Goal: Task Accomplishment & Management: Use online tool/utility

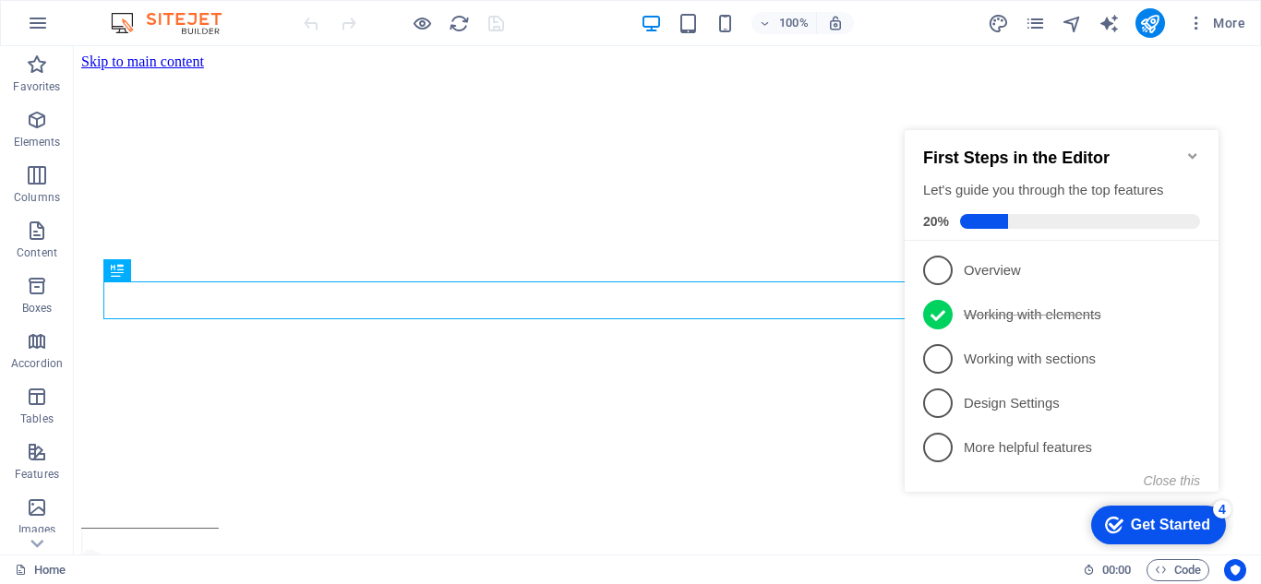
scroll to position [1207, 0]
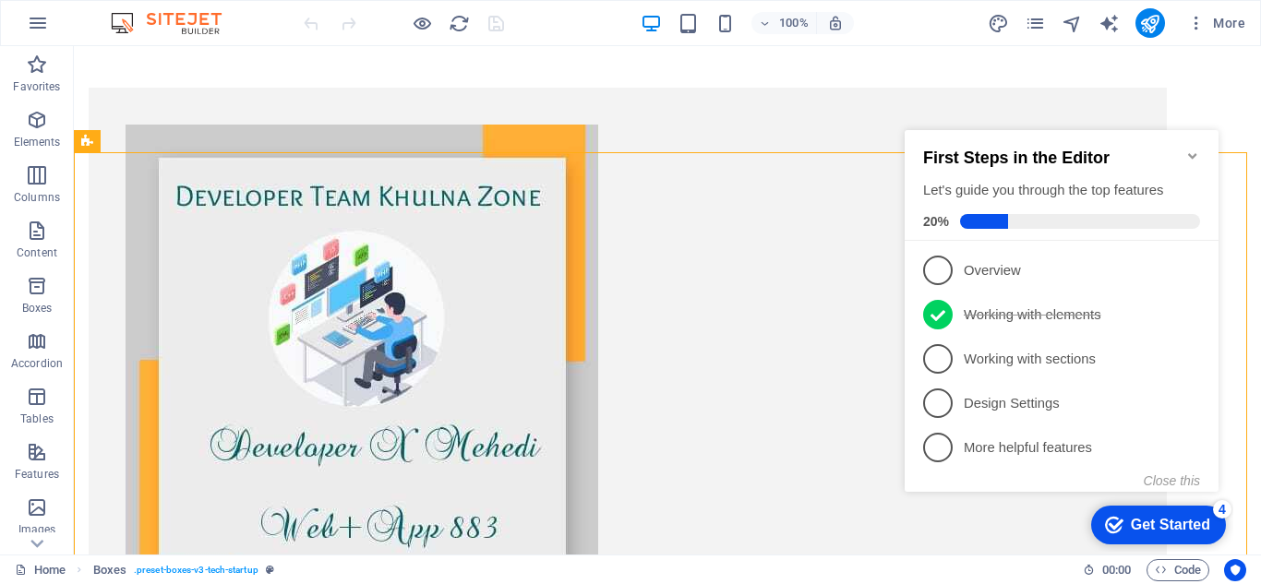
click at [1191, 149] on icon "Minimize checklist" at bounding box center [1192, 156] width 15 height 15
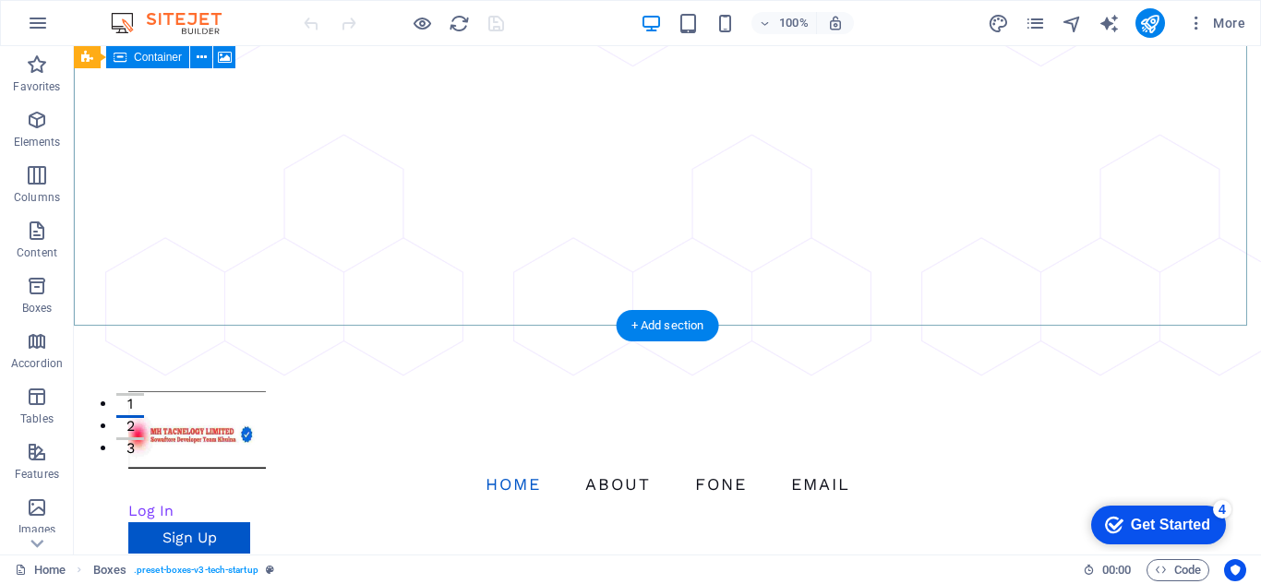
scroll to position [0, 0]
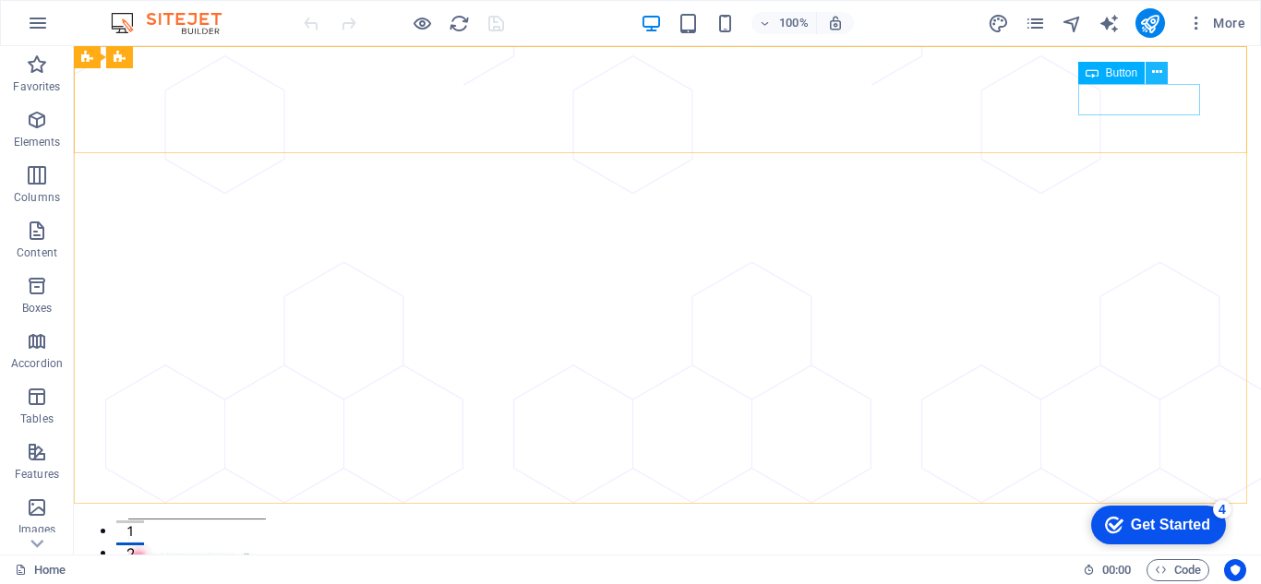
click at [1147, 72] on button at bounding box center [1156, 73] width 22 height 22
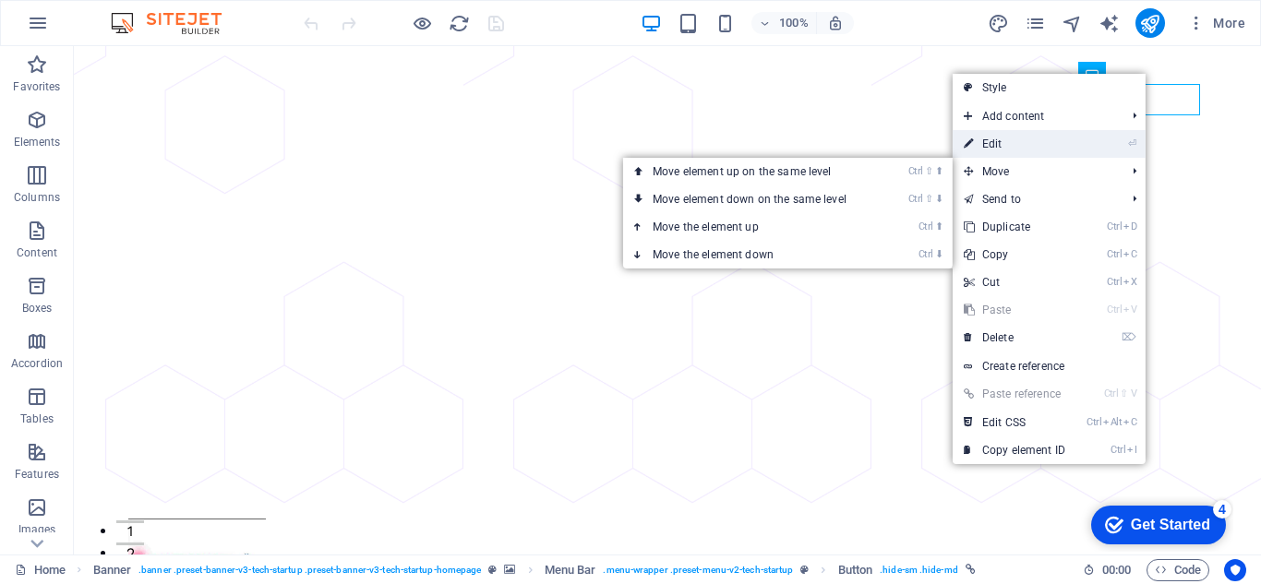
click at [985, 143] on link "⏎ Edit" at bounding box center [1014, 144] width 124 height 28
select select "px"
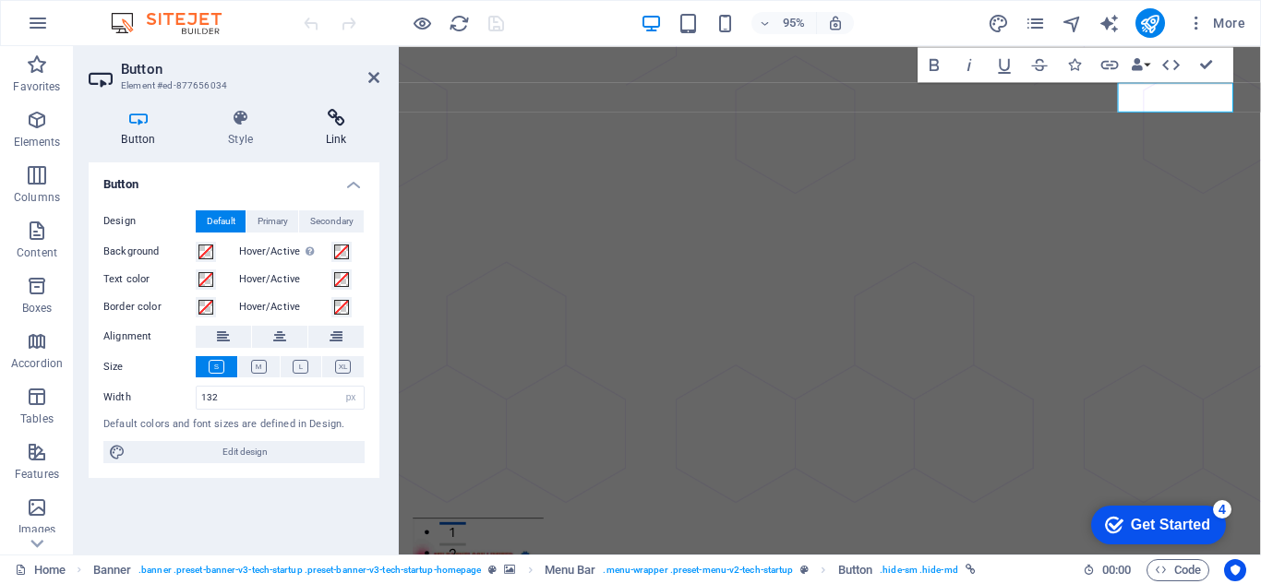
click at [340, 118] on icon at bounding box center [336, 118] width 87 height 18
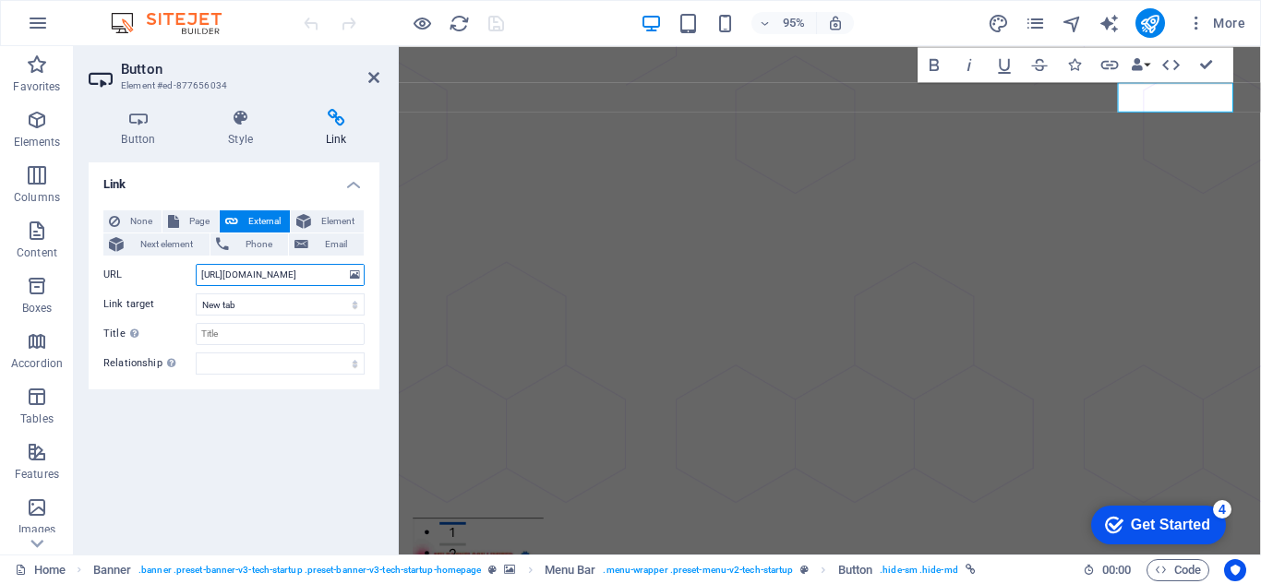
click at [305, 271] on input "https://accounts.google.com/signin" at bounding box center [280, 275] width 169 height 22
drag, startPoint x: 315, startPoint y: 275, endPoint x: 351, endPoint y: 280, distance: 36.3
click at [351, 280] on div "URL https://accounts.google.com/signin" at bounding box center [233, 275] width 261 height 22
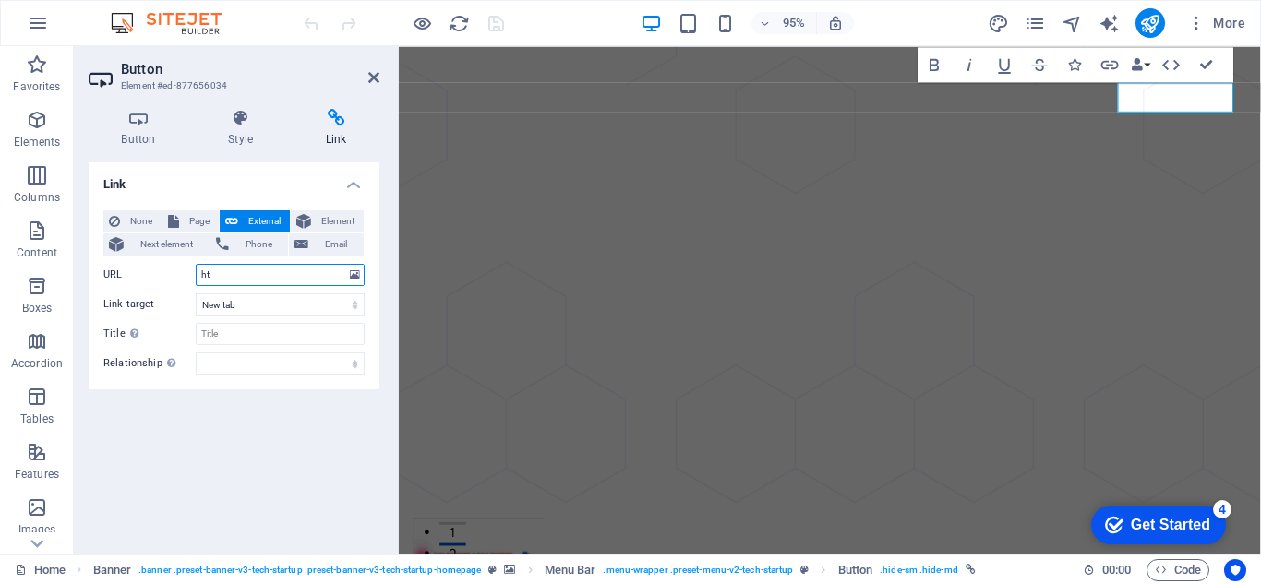
type input "h"
click at [291, 280] on input "URL" at bounding box center [280, 275] width 169 height 22
paste input "[URL][DOMAIN_NAME][DOMAIN_NAME][DOMAIN_NAME]"
type input "[URL][DOMAIN_NAME][DOMAIN_NAME][DOMAIN_NAME]"
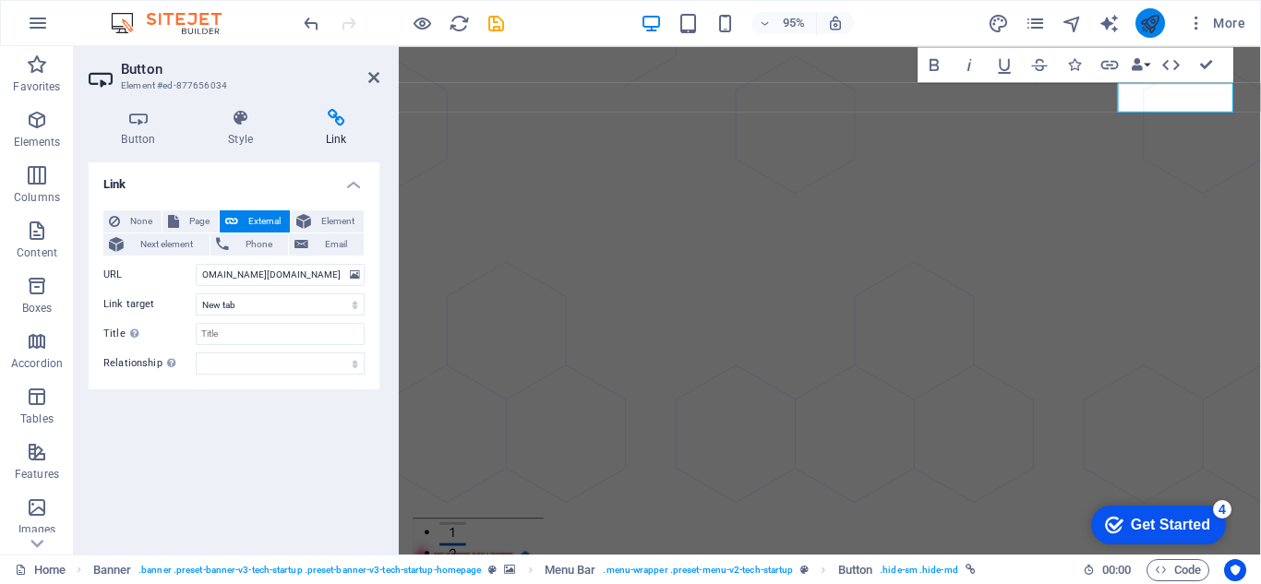
click at [1153, 23] on icon "publish" at bounding box center [1149, 23] width 21 height 21
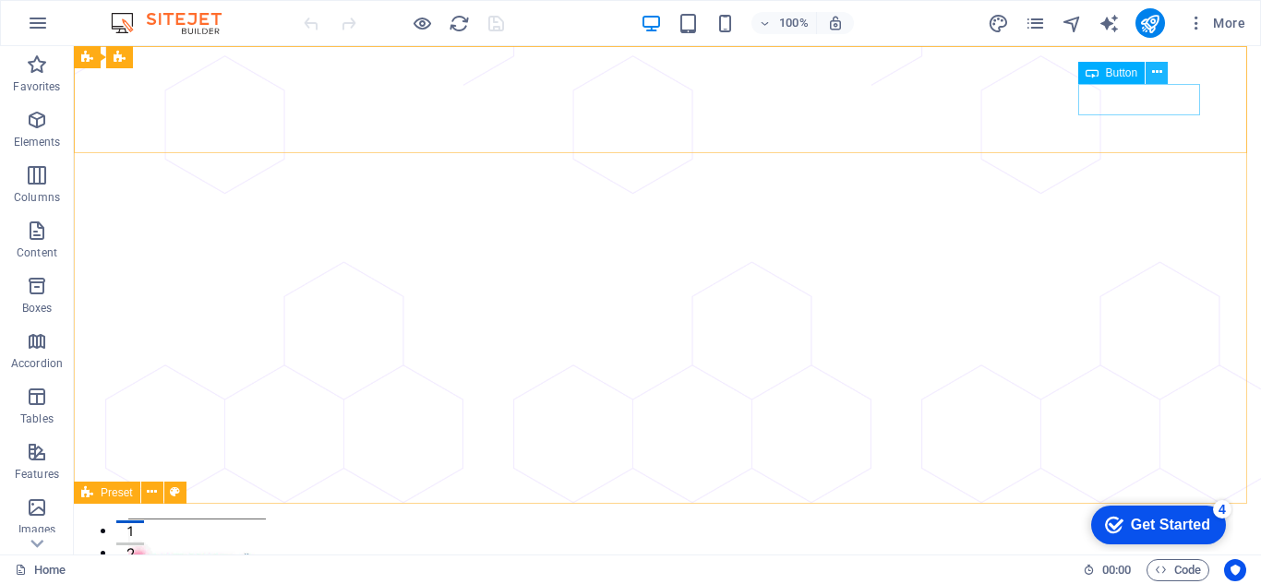
click at [1153, 74] on icon at bounding box center [1157, 72] width 10 height 19
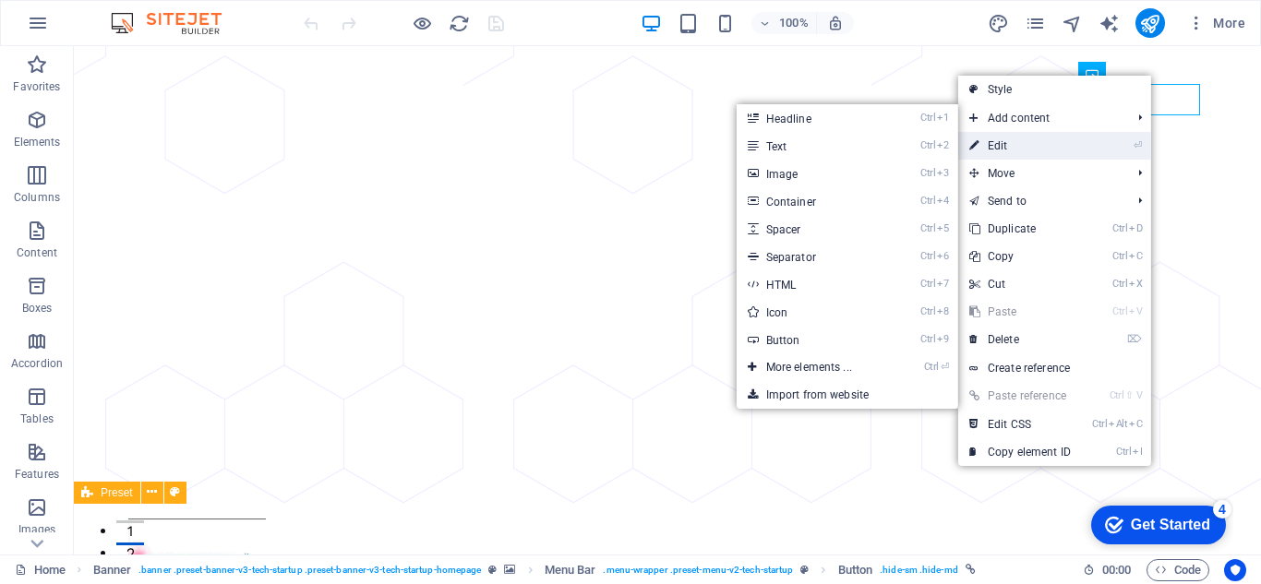
click at [1008, 141] on link "⏎ Edit" at bounding box center [1020, 146] width 124 height 28
select select "px"
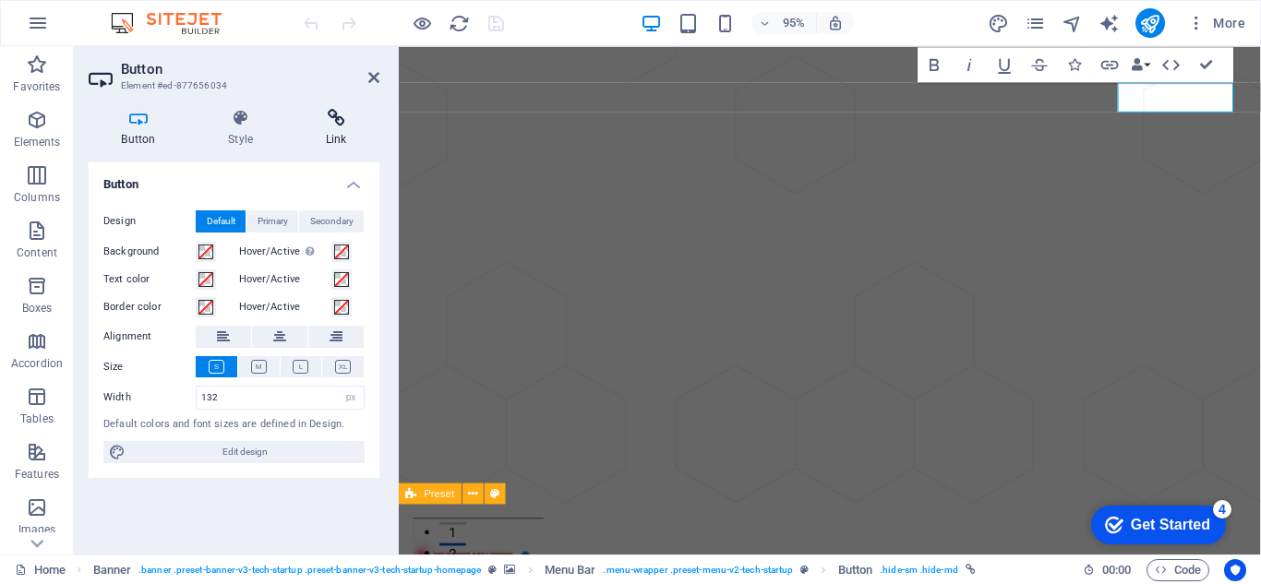
click at [336, 130] on h4 "Link" at bounding box center [336, 128] width 87 height 39
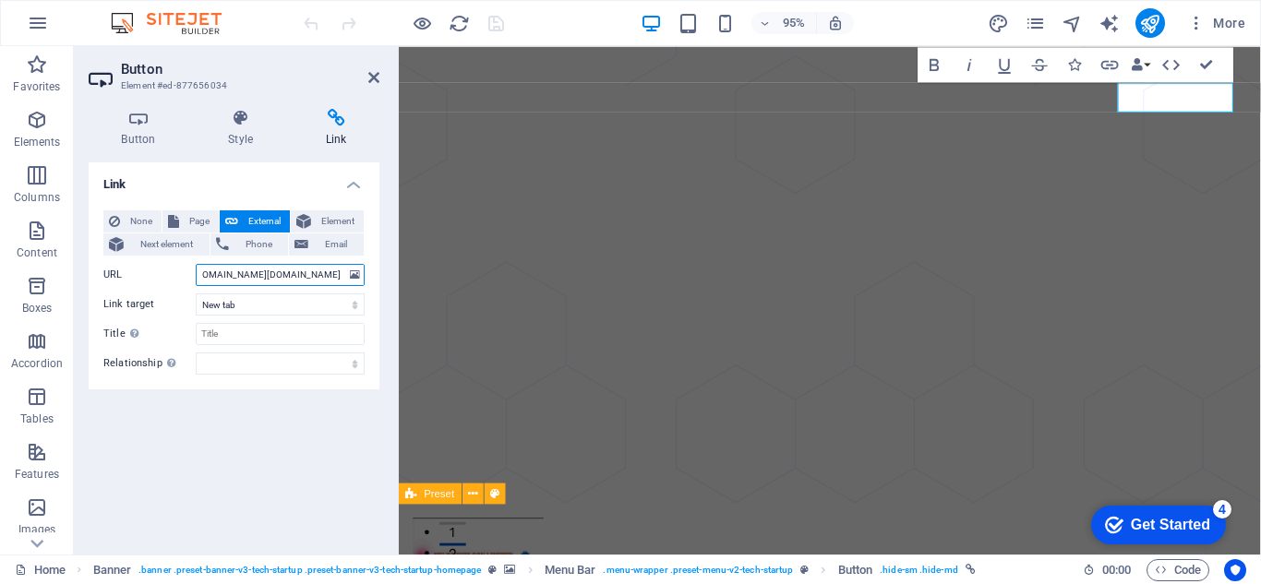
scroll to position [0, 2006]
drag, startPoint x: 251, startPoint y: 269, endPoint x: 366, endPoint y: 276, distance: 115.5
click at [366, 276] on div "None Page External Element Next element Phone Email Page Home About Pricing Con…" at bounding box center [234, 293] width 291 height 194
click at [338, 272] on input "[URL][DOMAIN_NAME][DOMAIN_NAME][DOMAIN_NAME]" at bounding box center [280, 275] width 169 height 22
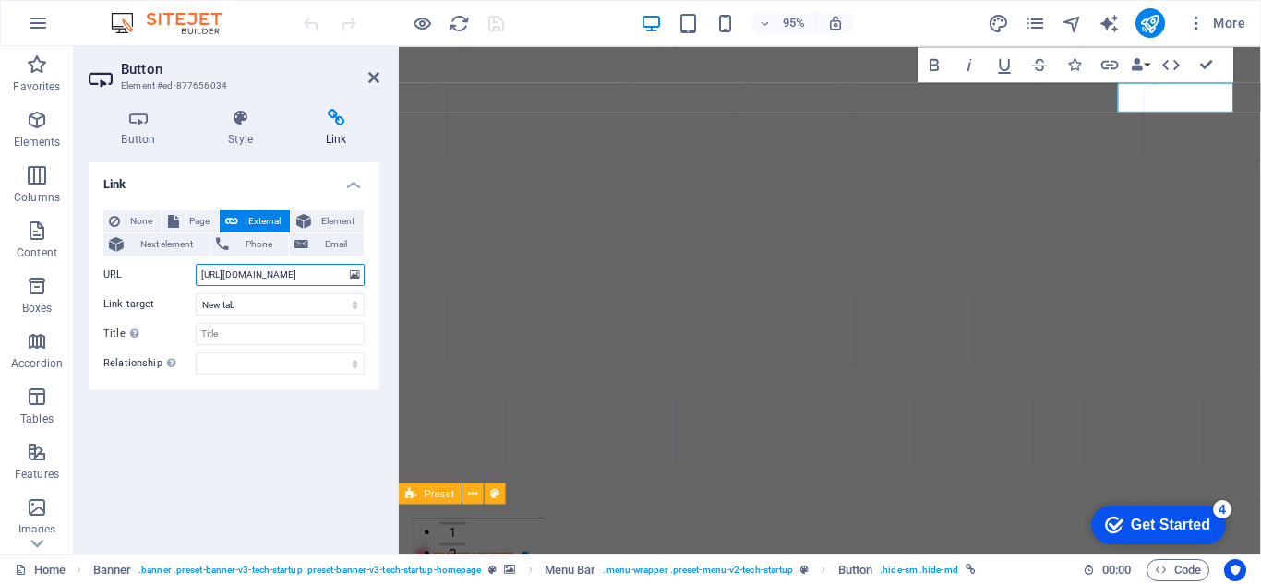
scroll to position [0, 0]
type input "h"
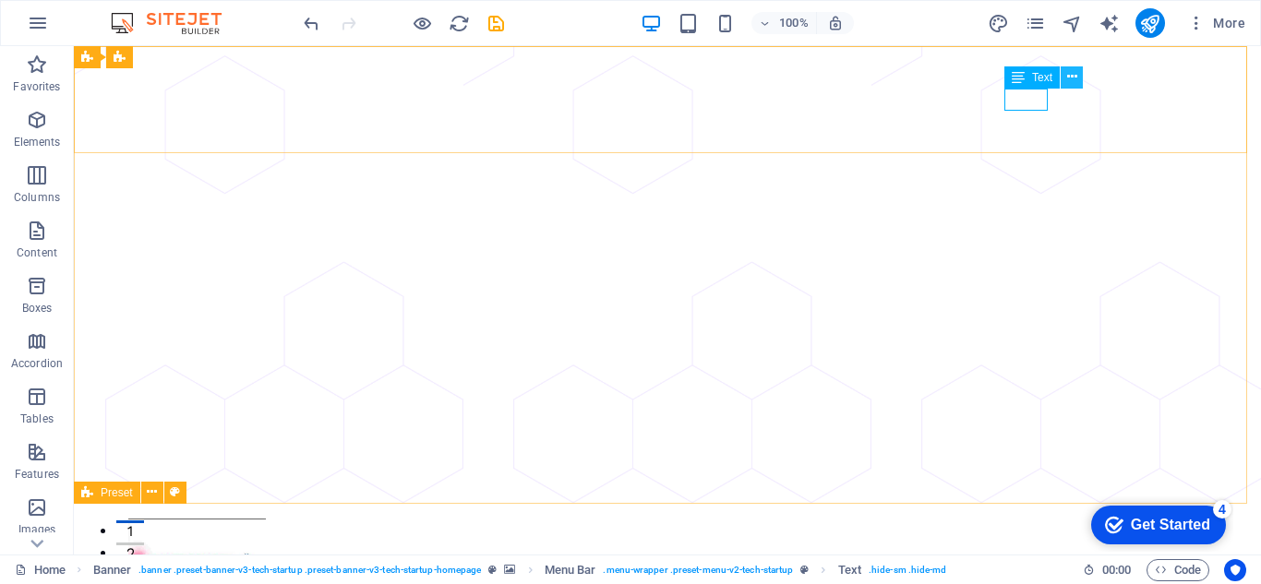
click at [1067, 76] on icon at bounding box center [1072, 76] width 10 height 19
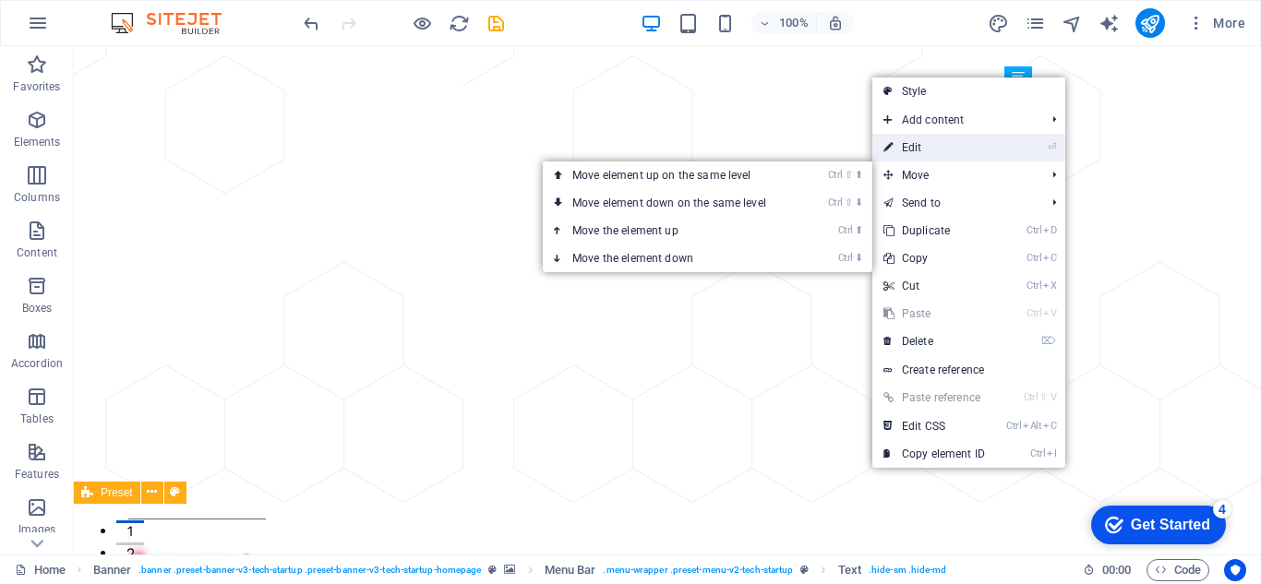
click at [946, 152] on link "⏎ Edit" at bounding box center [934, 148] width 124 height 28
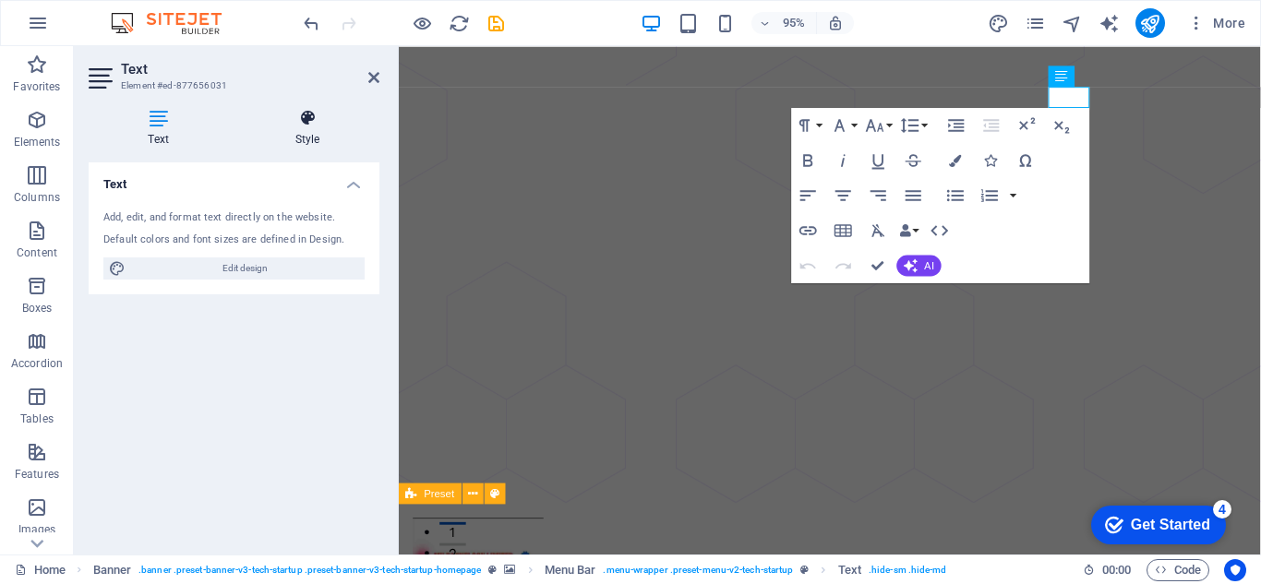
click at [309, 112] on icon at bounding box center [307, 118] width 144 height 18
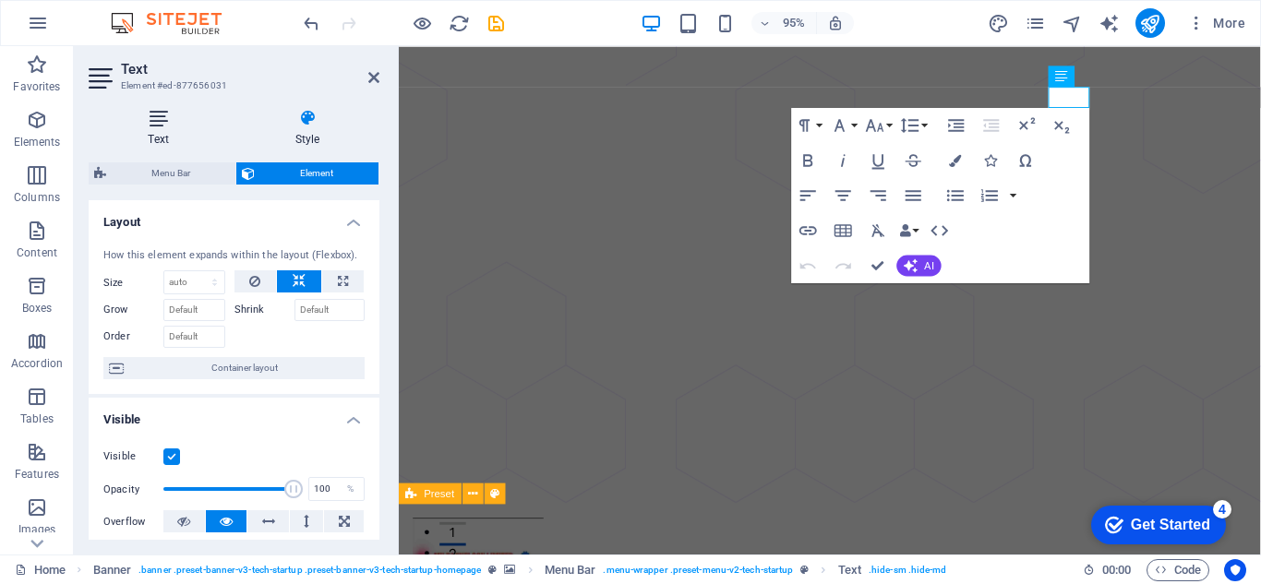
click at [168, 116] on icon at bounding box center [158, 118] width 139 height 18
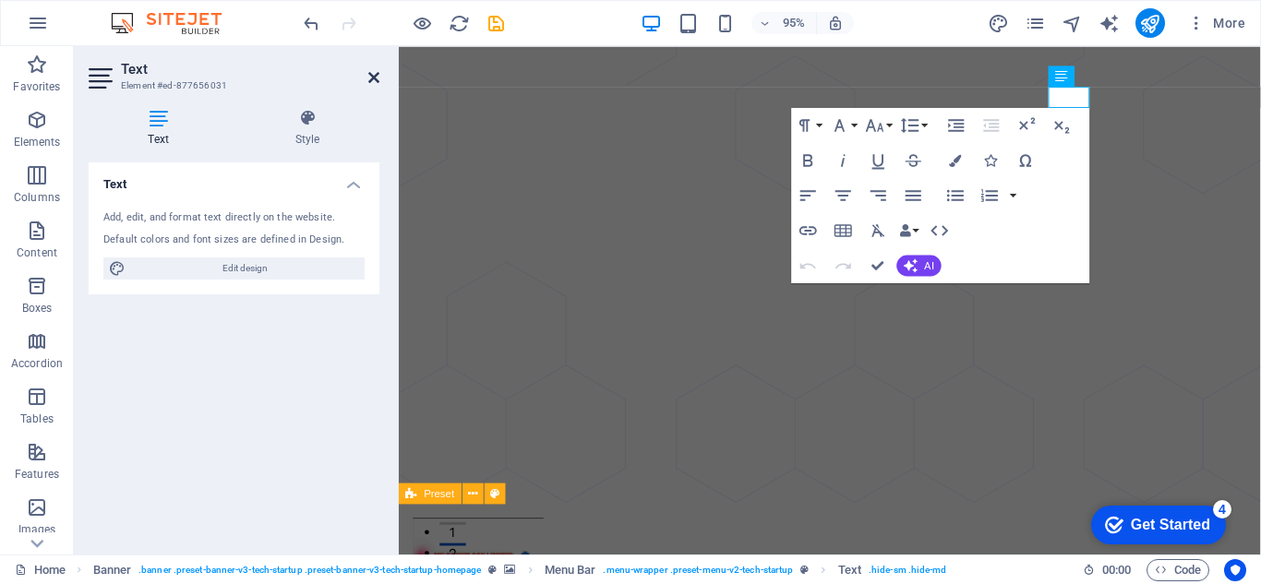
click at [371, 75] on icon at bounding box center [373, 77] width 11 height 15
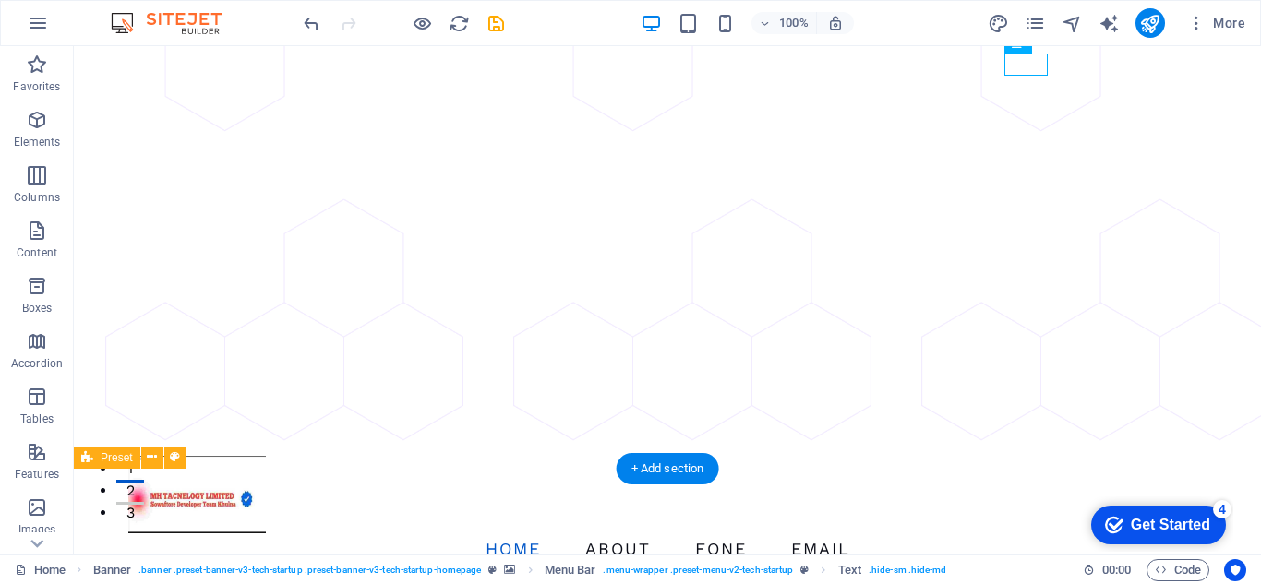
scroll to position [92, 0]
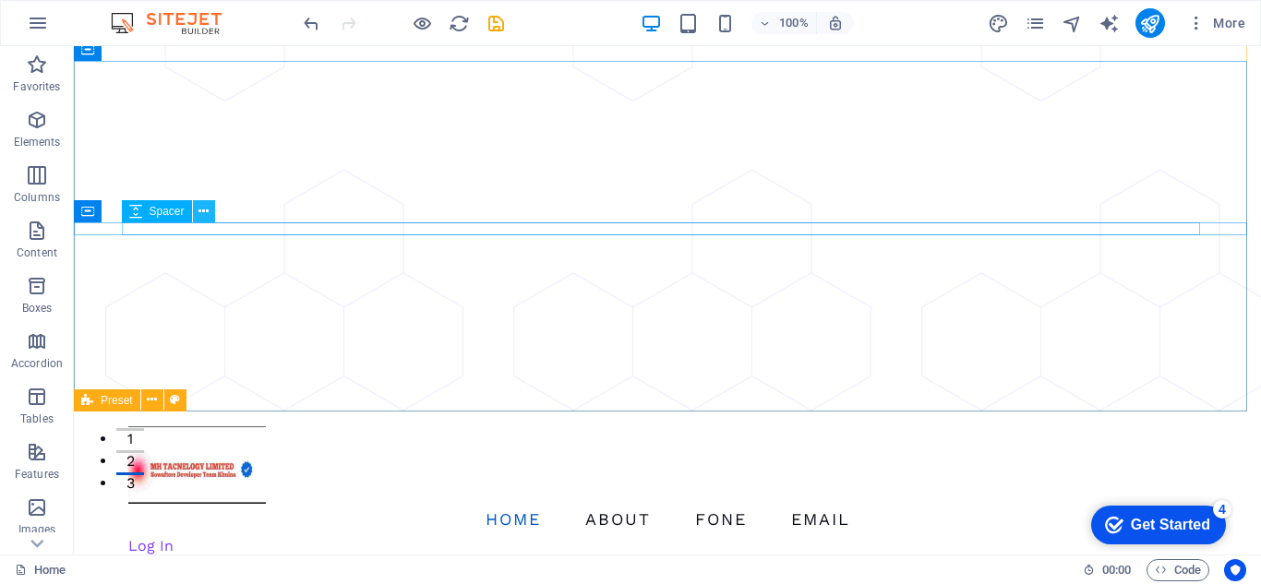
click at [198, 213] on icon at bounding box center [203, 211] width 10 height 19
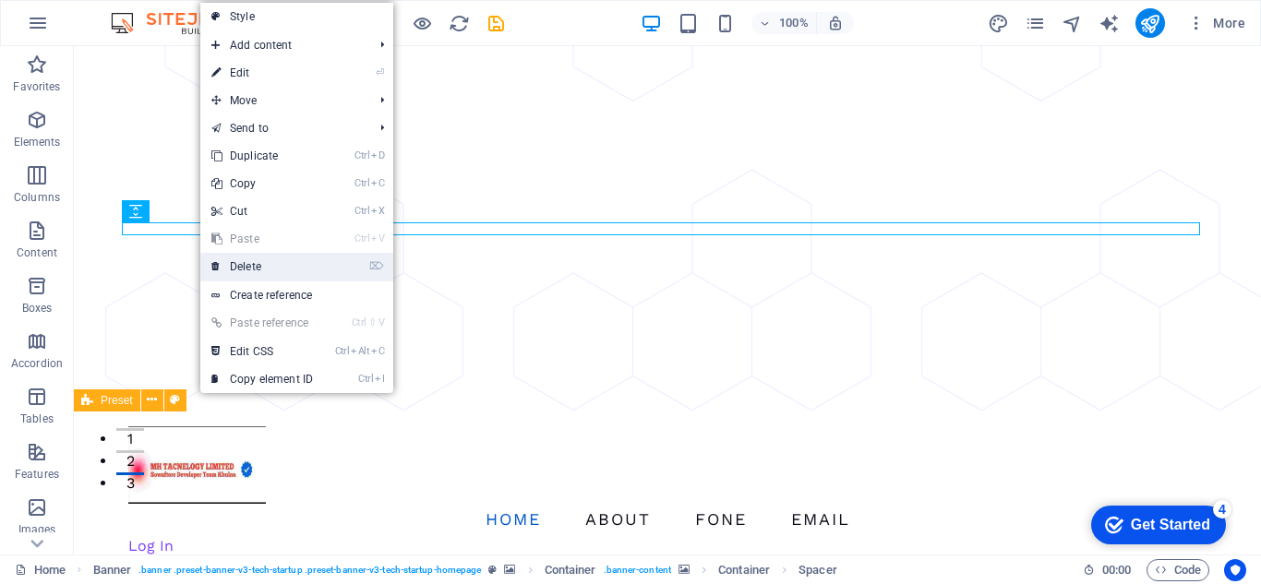
click at [225, 254] on link "⌦ Delete" at bounding box center [262, 267] width 124 height 28
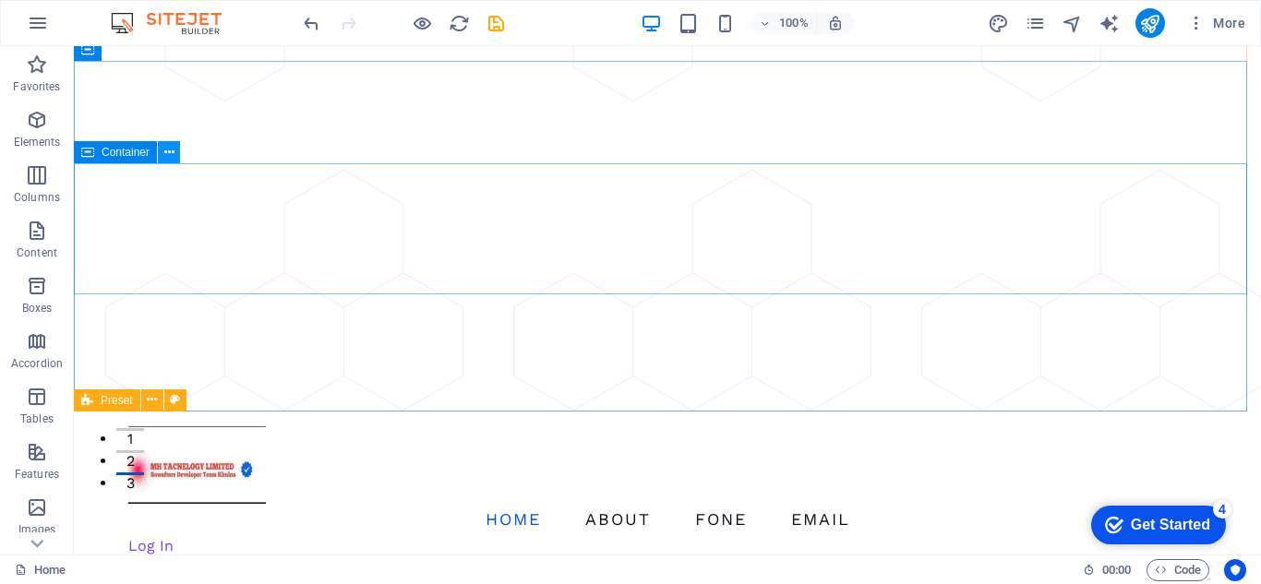
click at [173, 152] on icon at bounding box center [169, 152] width 10 height 19
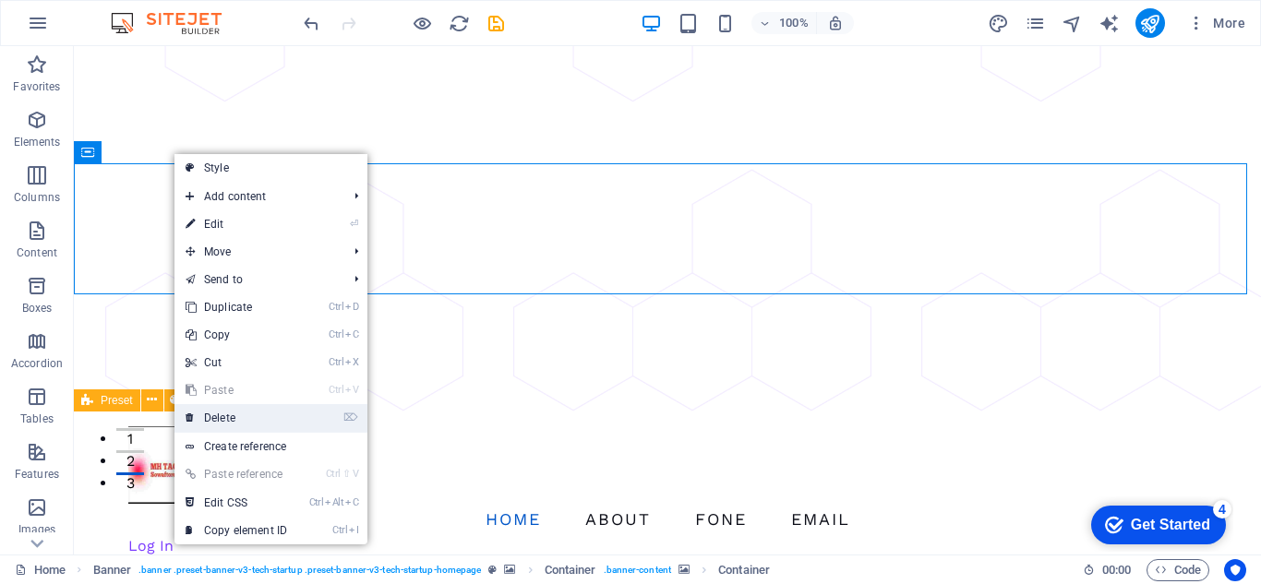
click at [234, 408] on link "⌦ Delete" at bounding box center [236, 418] width 124 height 28
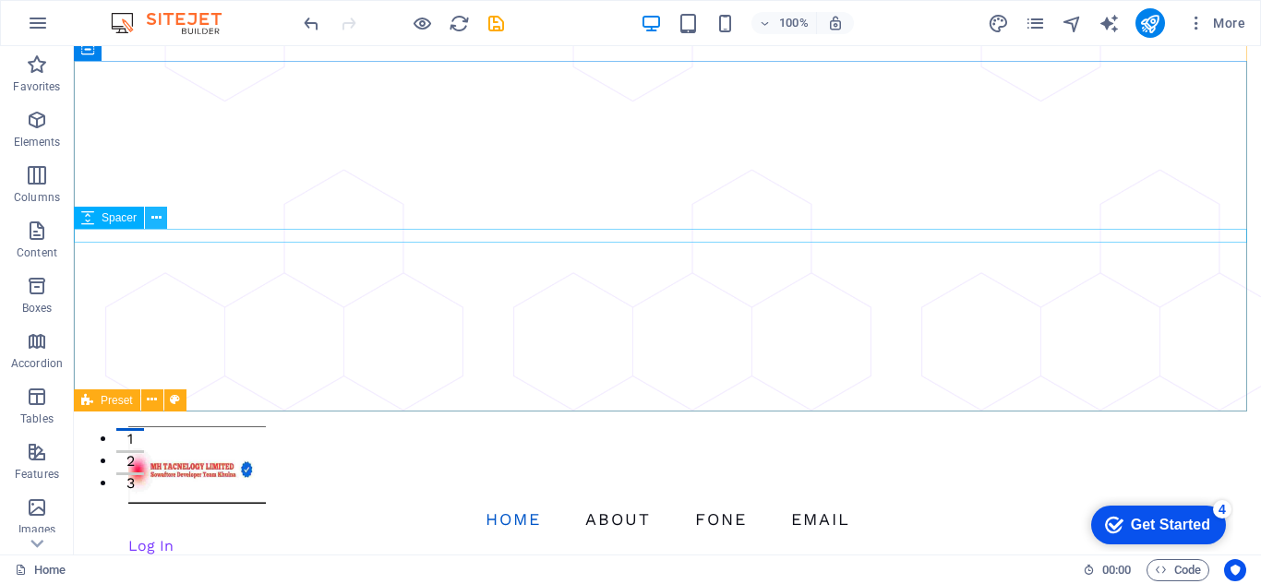
click at [148, 213] on button at bounding box center [156, 218] width 22 height 22
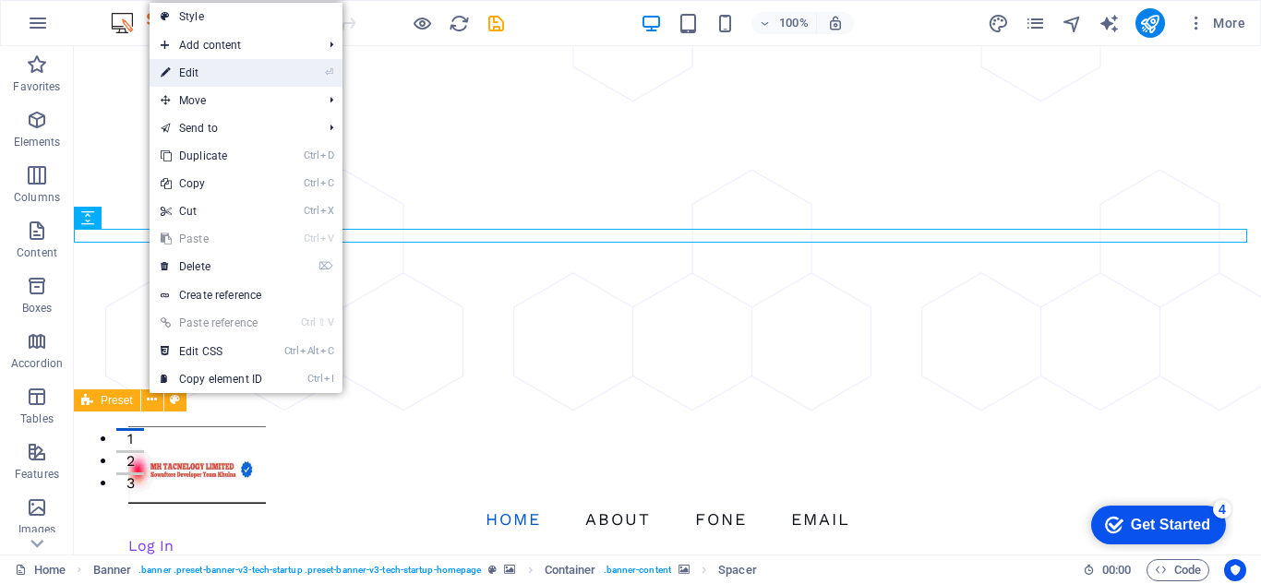
click at [232, 75] on link "⏎ Edit" at bounding box center [212, 73] width 124 height 28
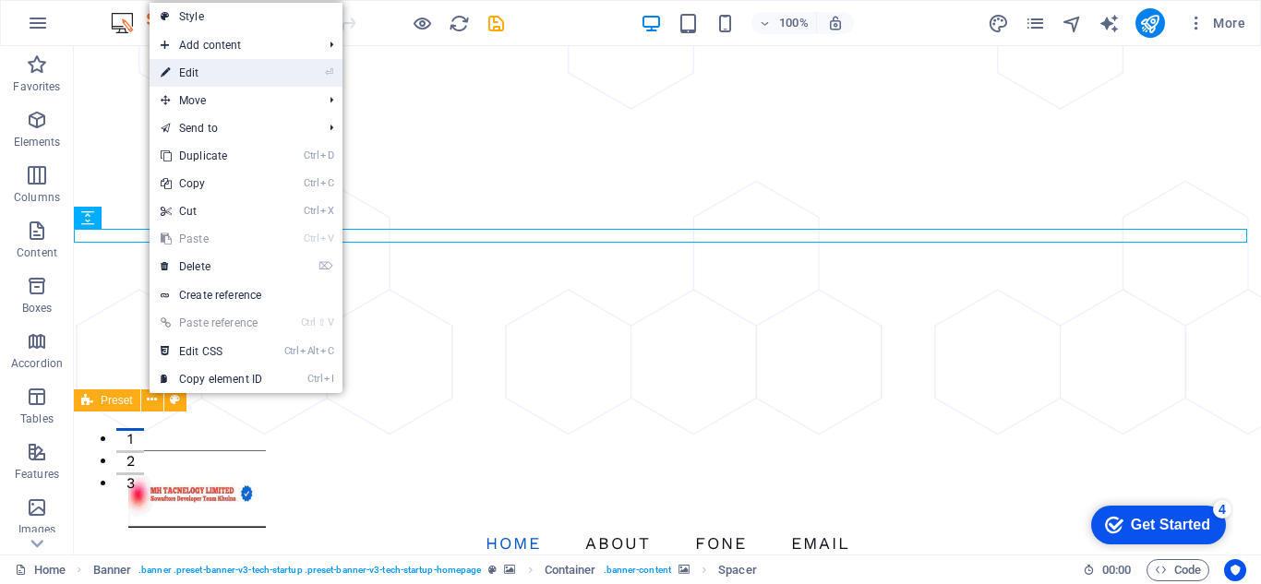
select select "px"
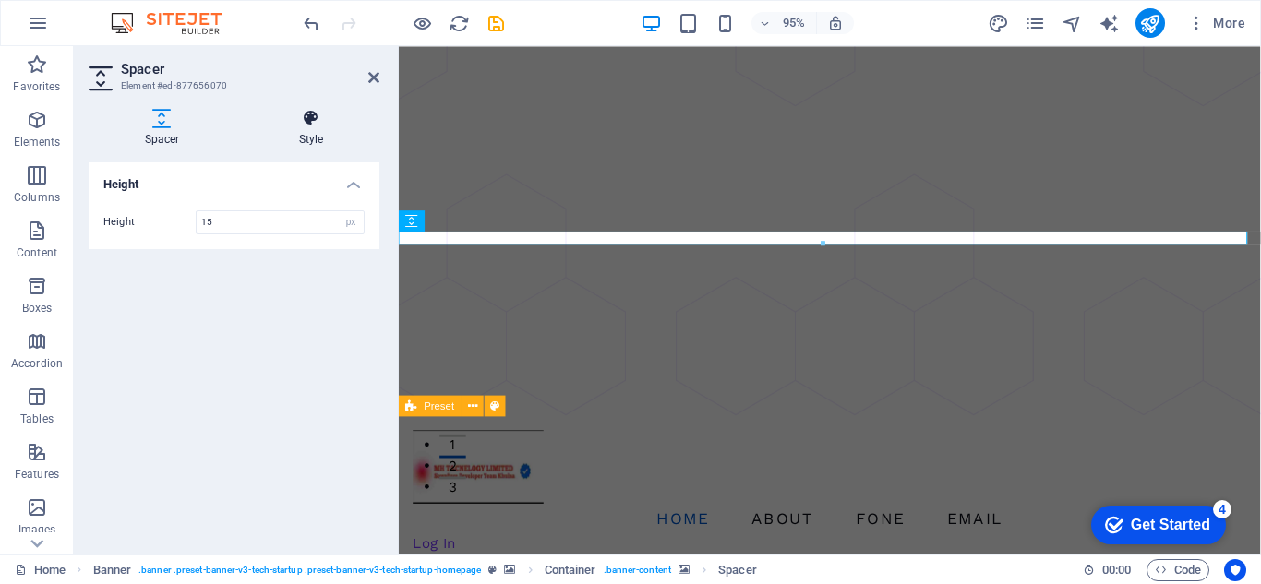
click at [298, 125] on icon at bounding box center [311, 118] width 137 height 18
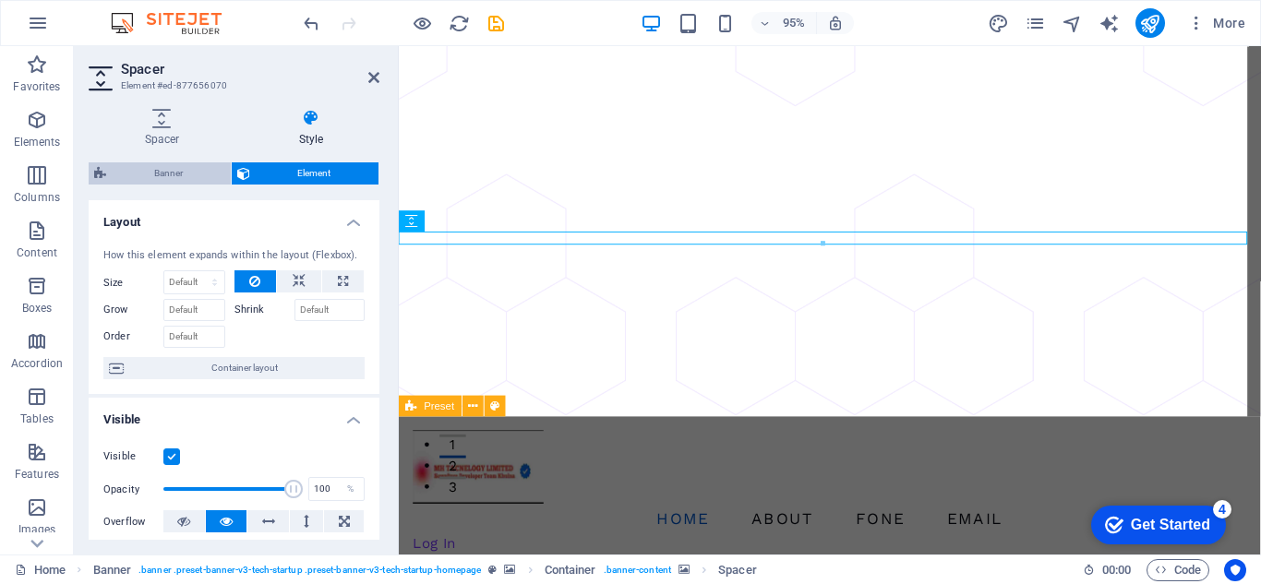
click at [209, 162] on span "Banner" at bounding box center [169, 173] width 114 height 22
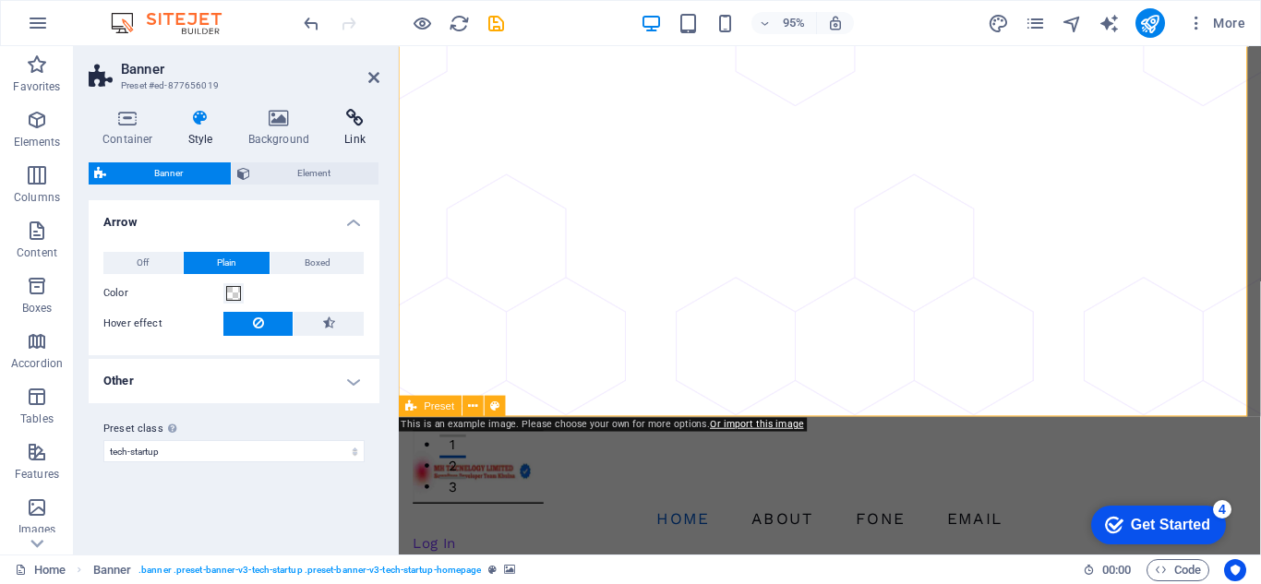
click at [353, 124] on icon at bounding box center [354, 118] width 49 height 18
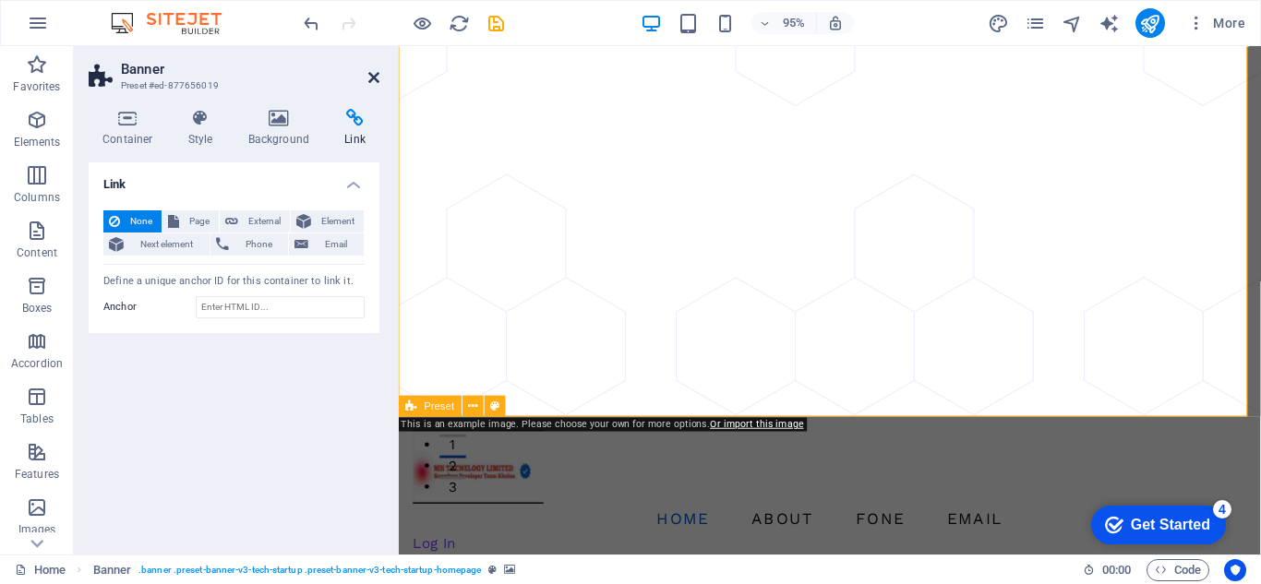
click at [370, 70] on icon at bounding box center [373, 77] width 11 height 15
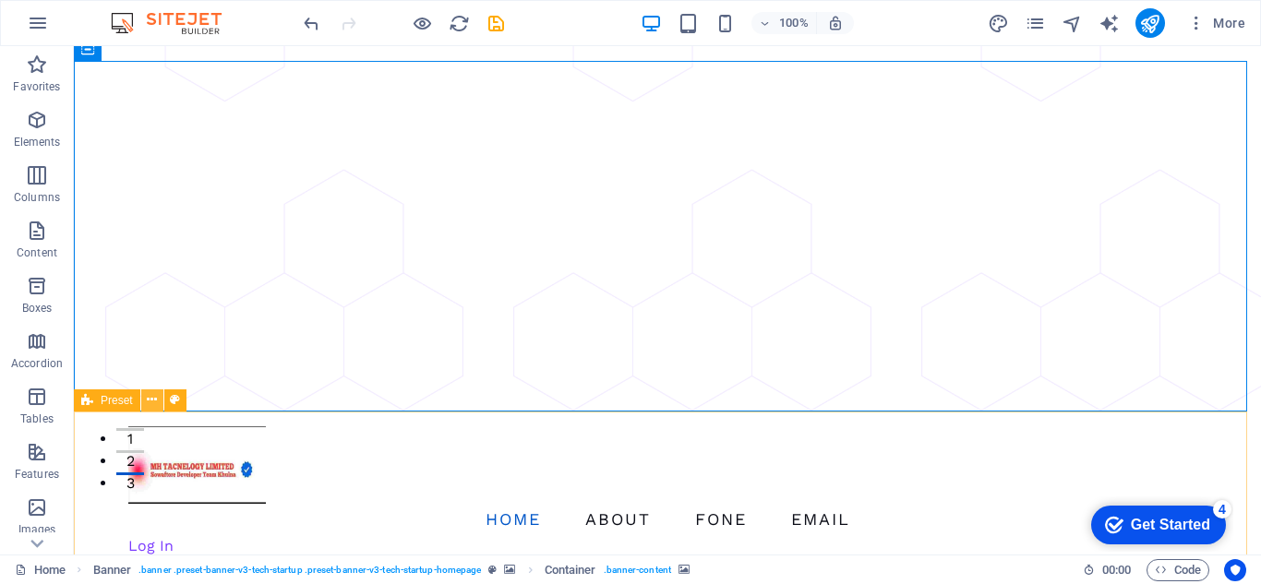
click at [155, 397] on icon at bounding box center [152, 399] width 10 height 19
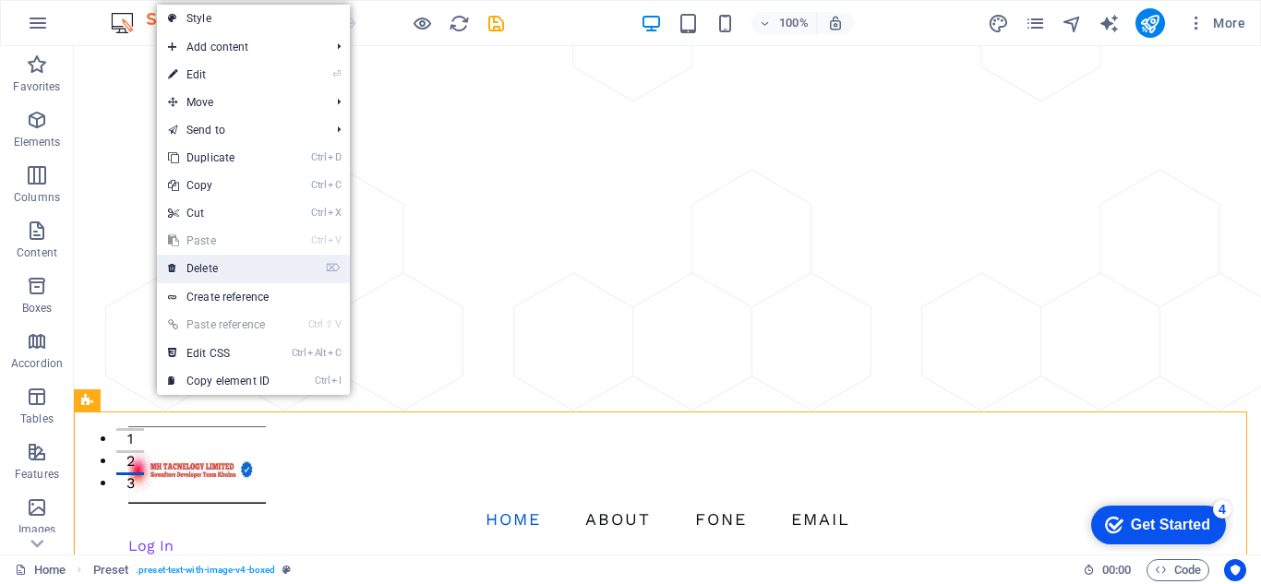
click at [198, 261] on link "⌦ Delete" at bounding box center [219, 269] width 124 height 28
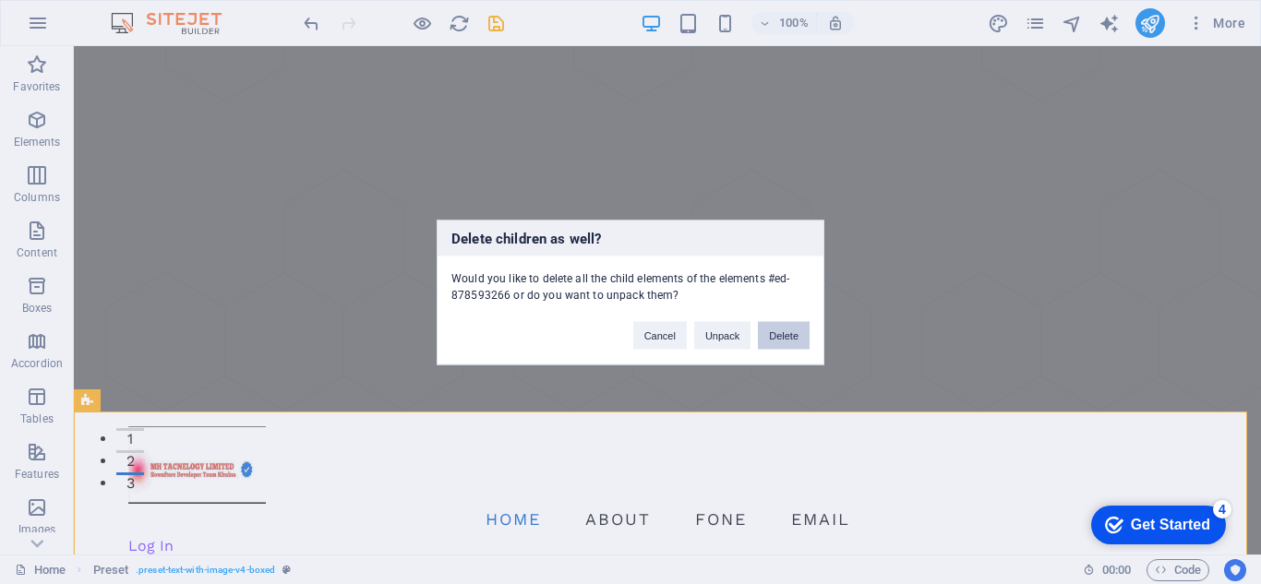
click at [796, 322] on button "Delete" at bounding box center [784, 335] width 52 height 28
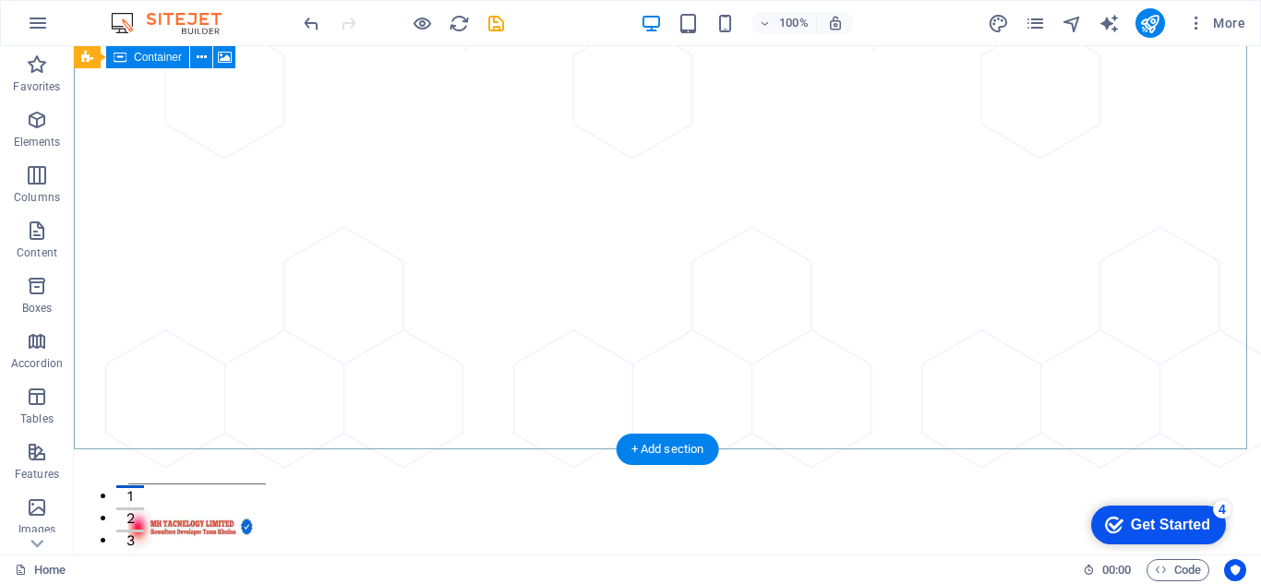
scroll to position [0, 0]
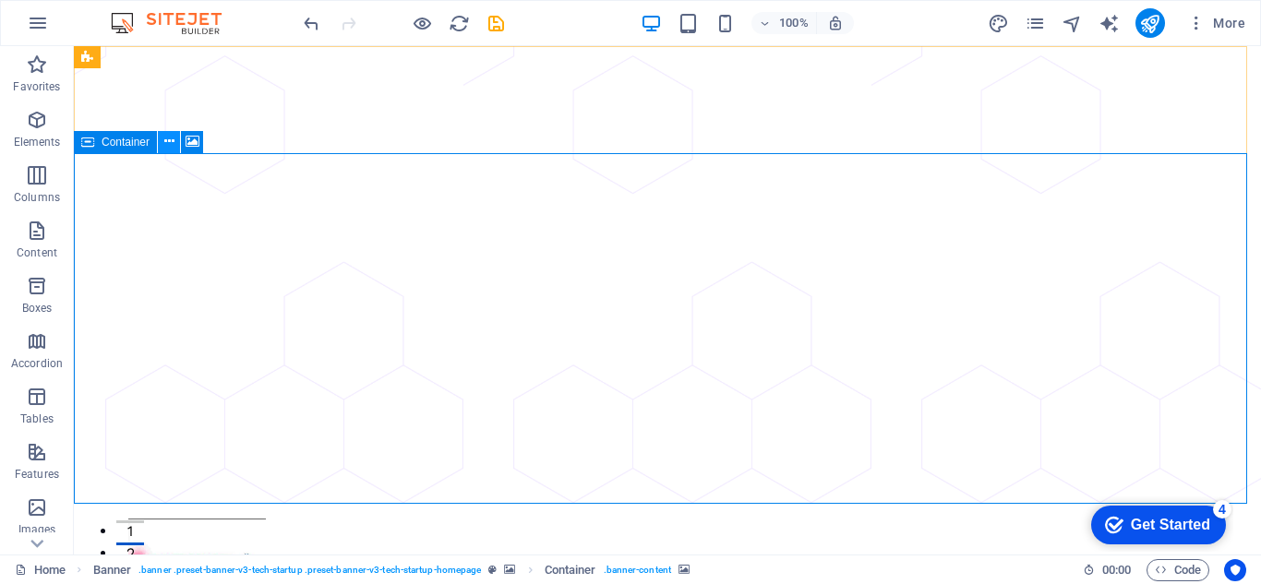
click at [162, 144] on button at bounding box center [169, 142] width 22 height 22
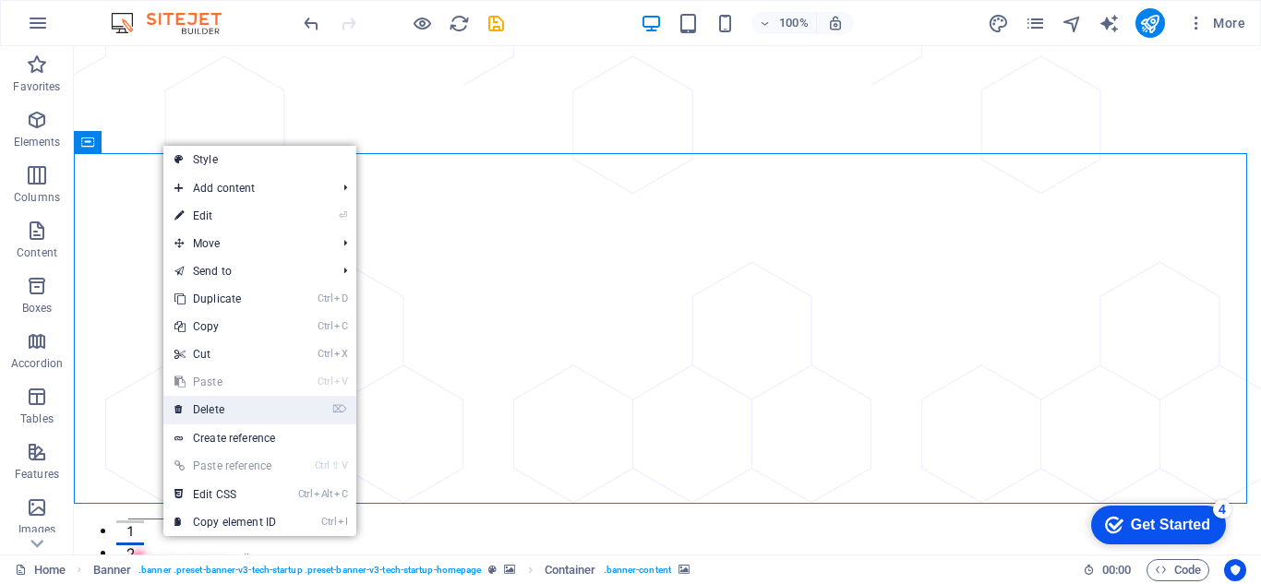
click at [200, 414] on link "⌦ Delete" at bounding box center [225, 410] width 124 height 28
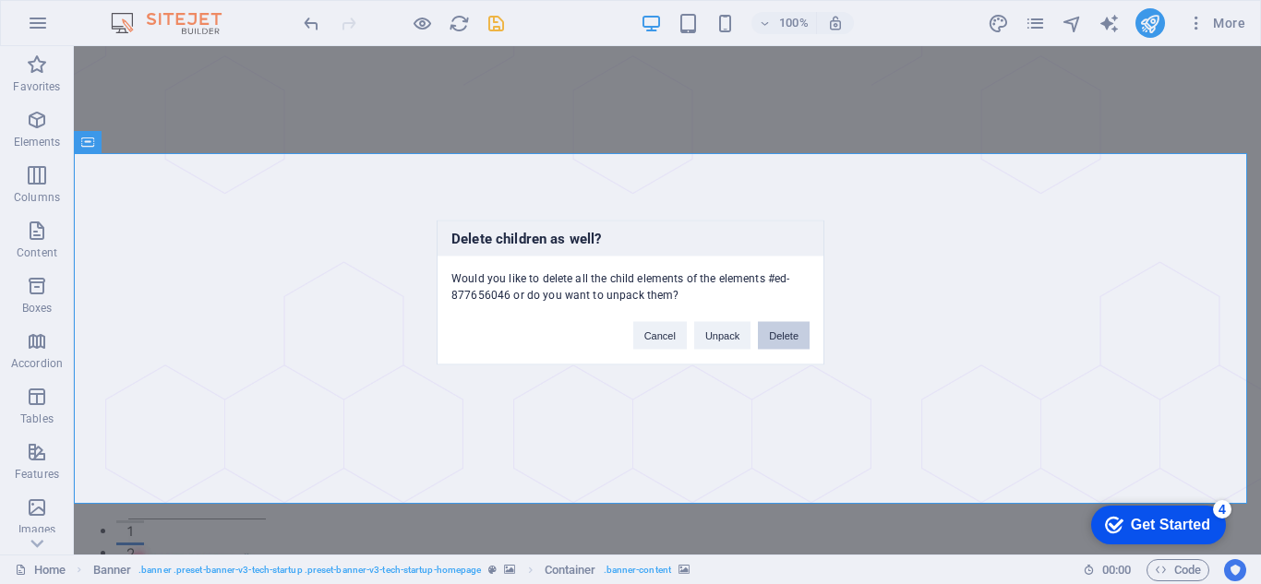
click at [760, 342] on button "Delete" at bounding box center [784, 335] width 52 height 28
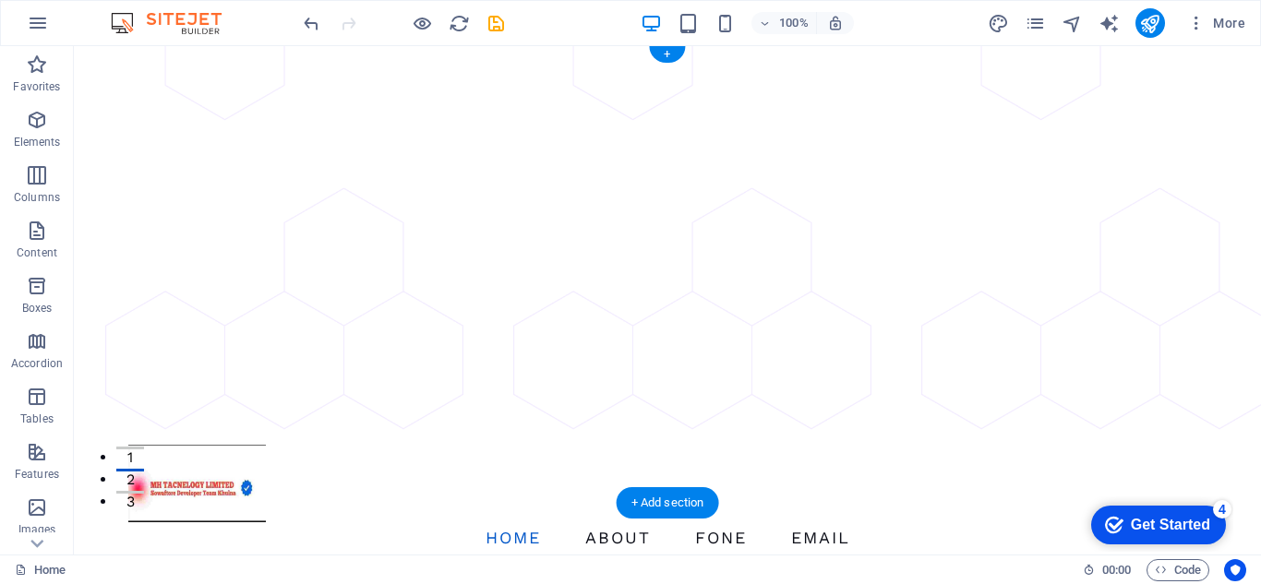
scroll to position [92, 0]
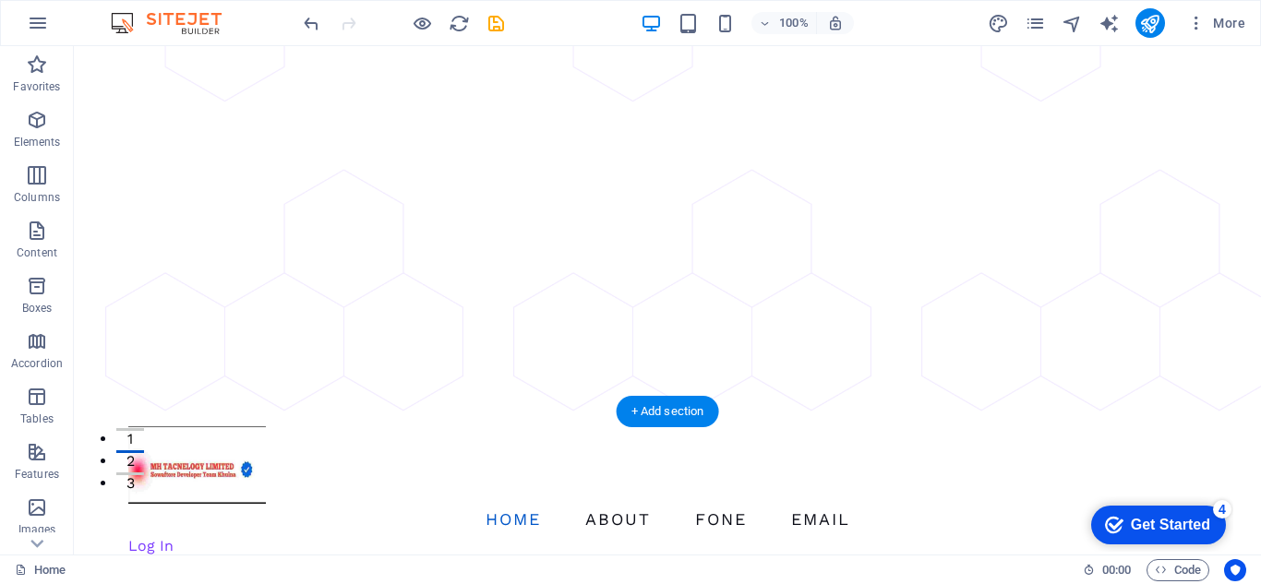
click at [670, 293] on figure at bounding box center [667, 183] width 1187 height 458
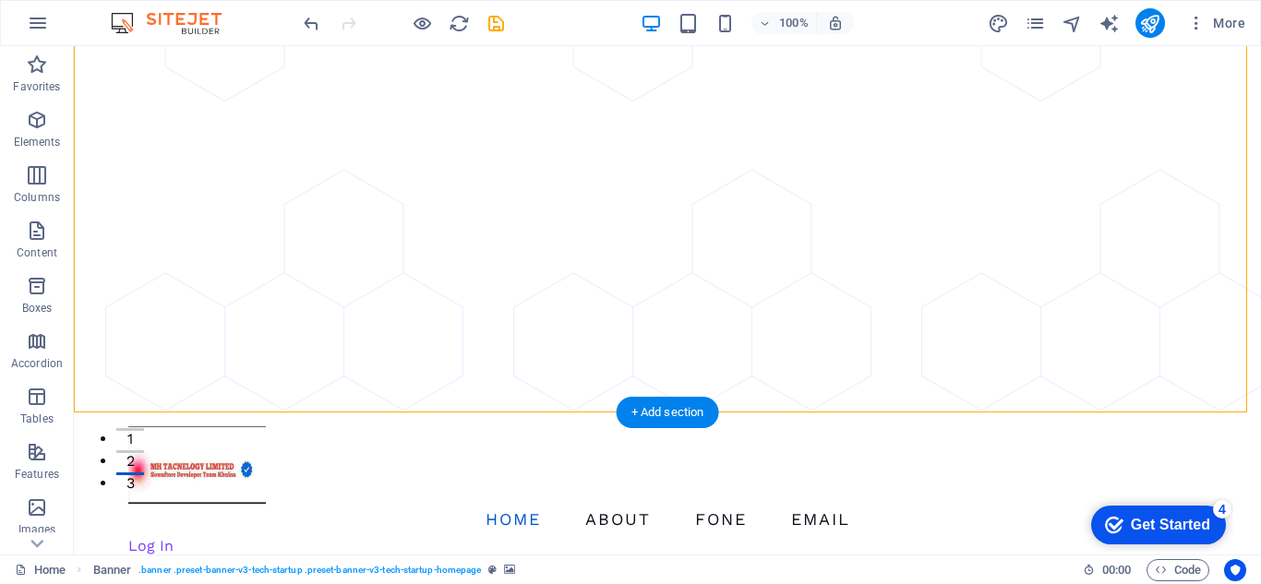
scroll to position [0, 0]
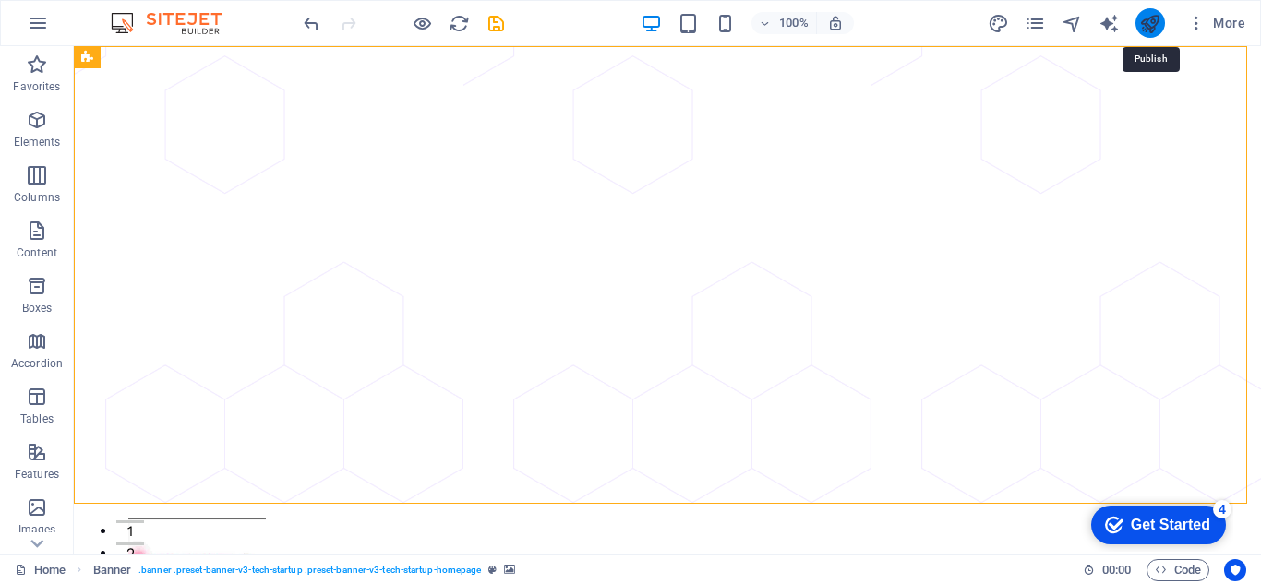
click at [1153, 26] on icon "publish" at bounding box center [1149, 23] width 21 height 21
